Goal: Task Accomplishment & Management: Use online tool/utility

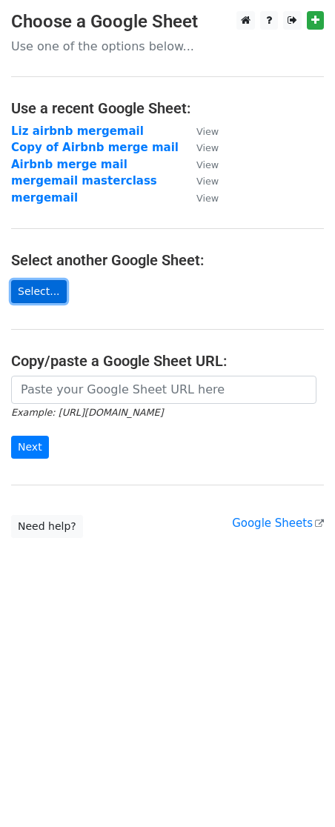
click at [48, 289] on link "Select..." at bounding box center [39, 291] width 56 height 23
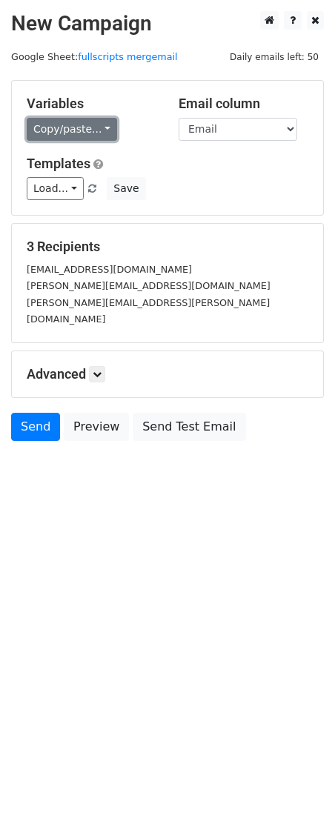
click at [64, 127] on link "Copy/paste..." at bounding box center [72, 129] width 90 height 23
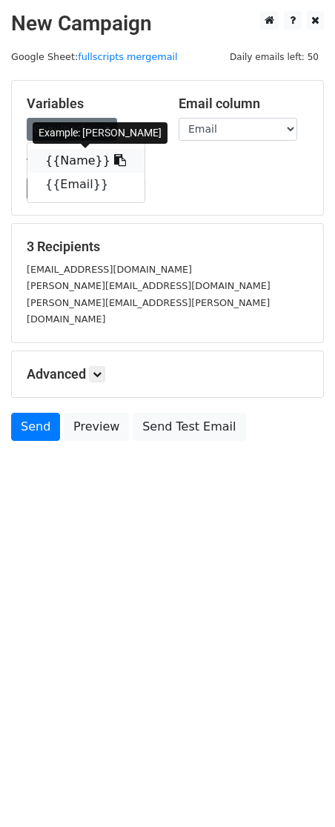
click at [84, 163] on link "{{Name}}" at bounding box center [85, 161] width 117 height 24
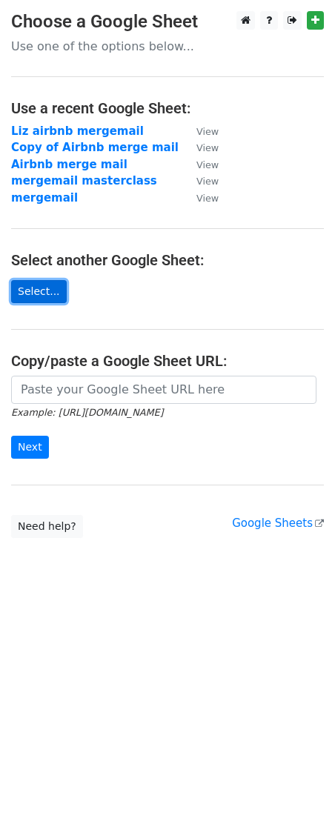
click at [37, 288] on link "Select..." at bounding box center [39, 291] width 56 height 23
